Goal: Navigation & Orientation: Understand site structure

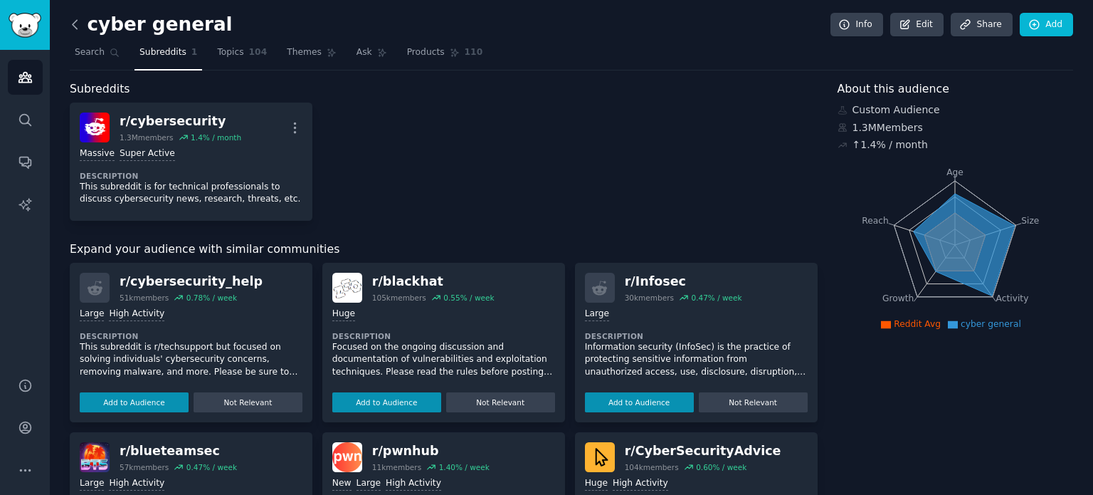
click at [70, 21] on icon at bounding box center [75, 24] width 15 height 15
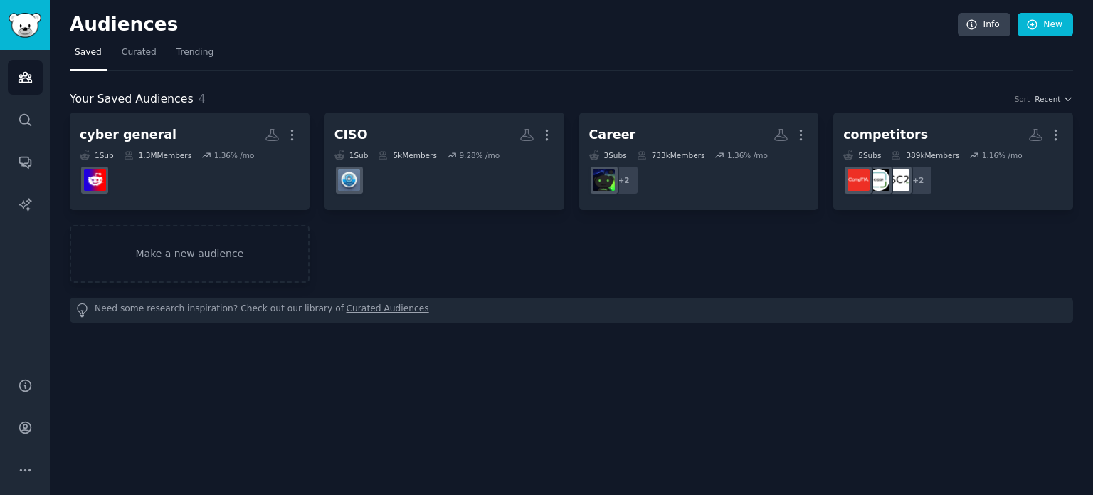
click at [347, 305] on link "Curated Audiences" at bounding box center [388, 310] width 83 height 15
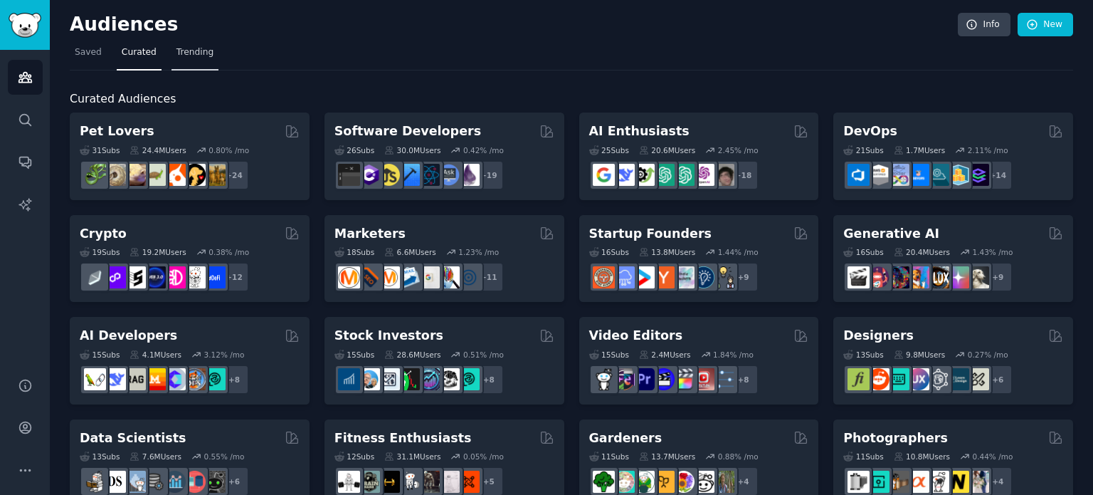
click at [182, 56] on span "Trending" at bounding box center [195, 52] width 37 height 13
